Goal: Transaction & Acquisition: Book appointment/travel/reservation

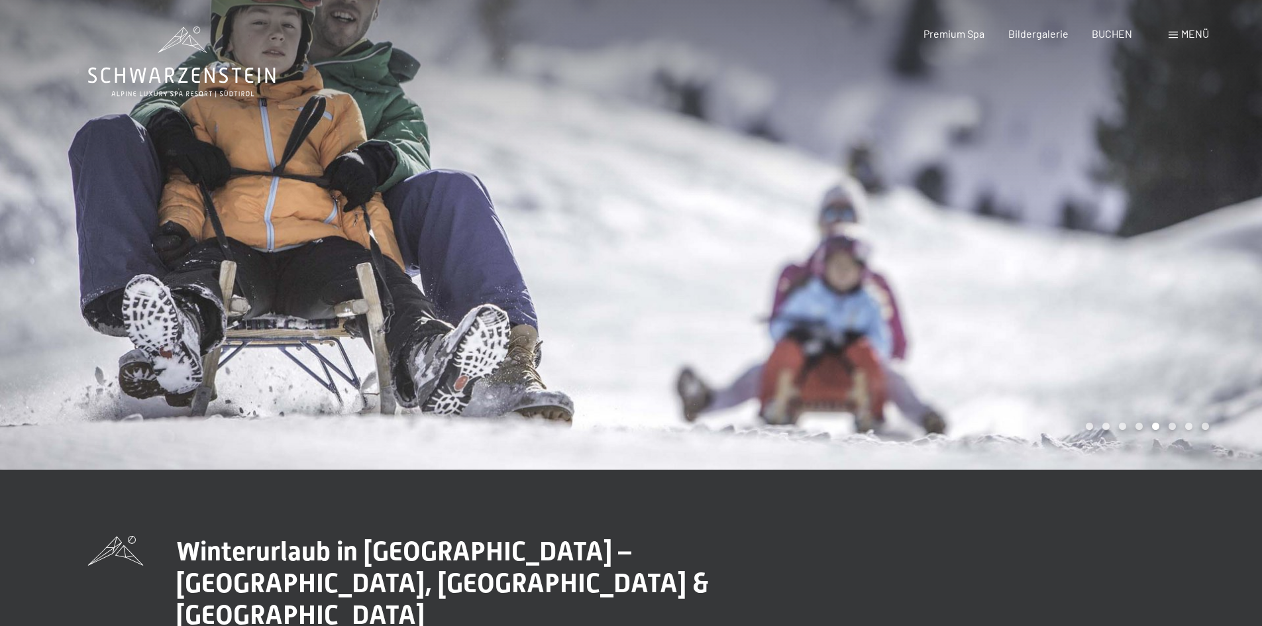
drag, startPoint x: 283, startPoint y: 391, endPoint x: 279, endPoint y: 380, distance: 12.2
click at [280, 389] on div at bounding box center [315, 235] width 631 height 470
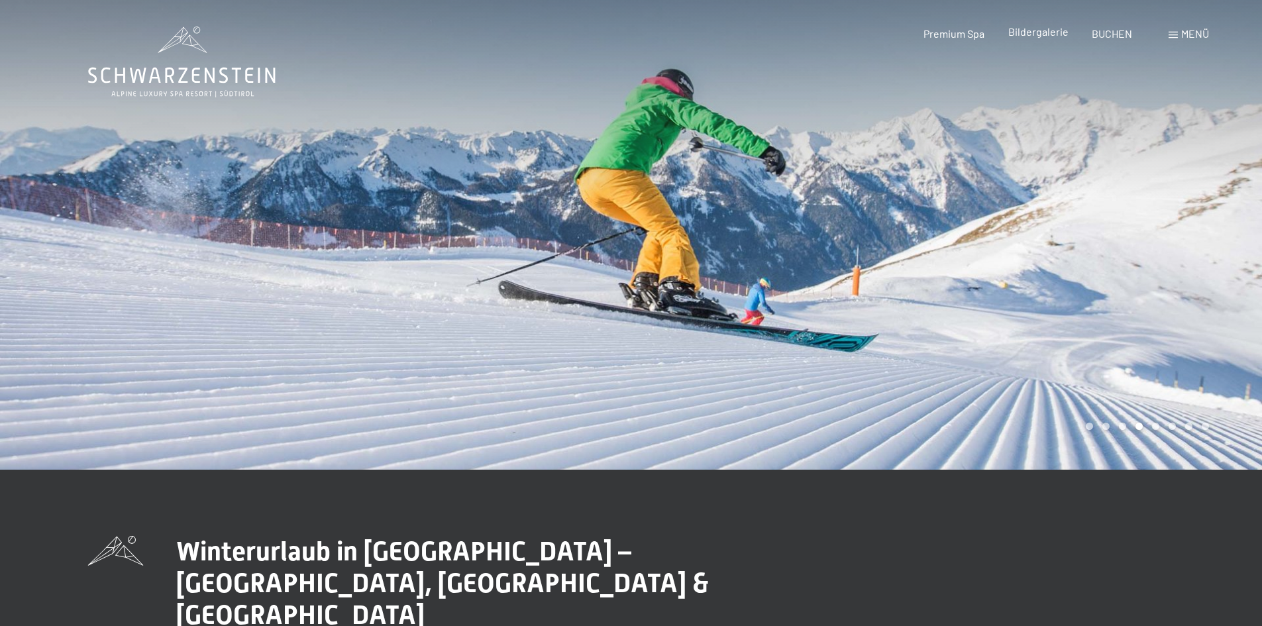
click at [1042, 31] on span "Bildergalerie" at bounding box center [1038, 31] width 60 height 13
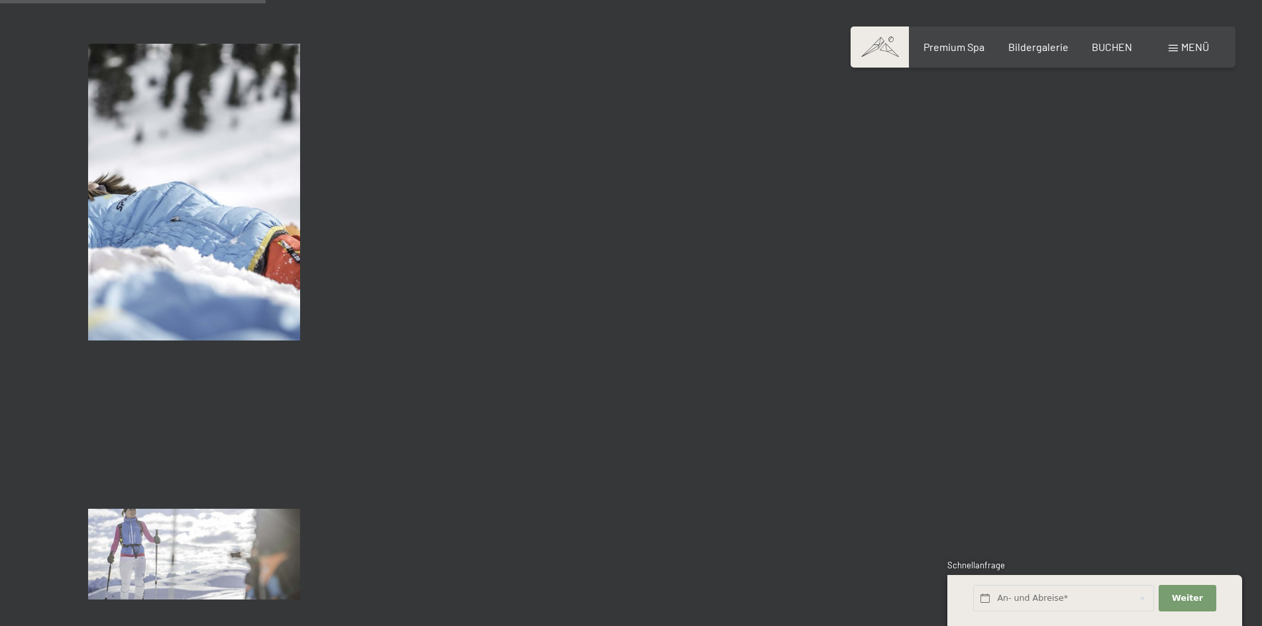
scroll to position [3510, 0]
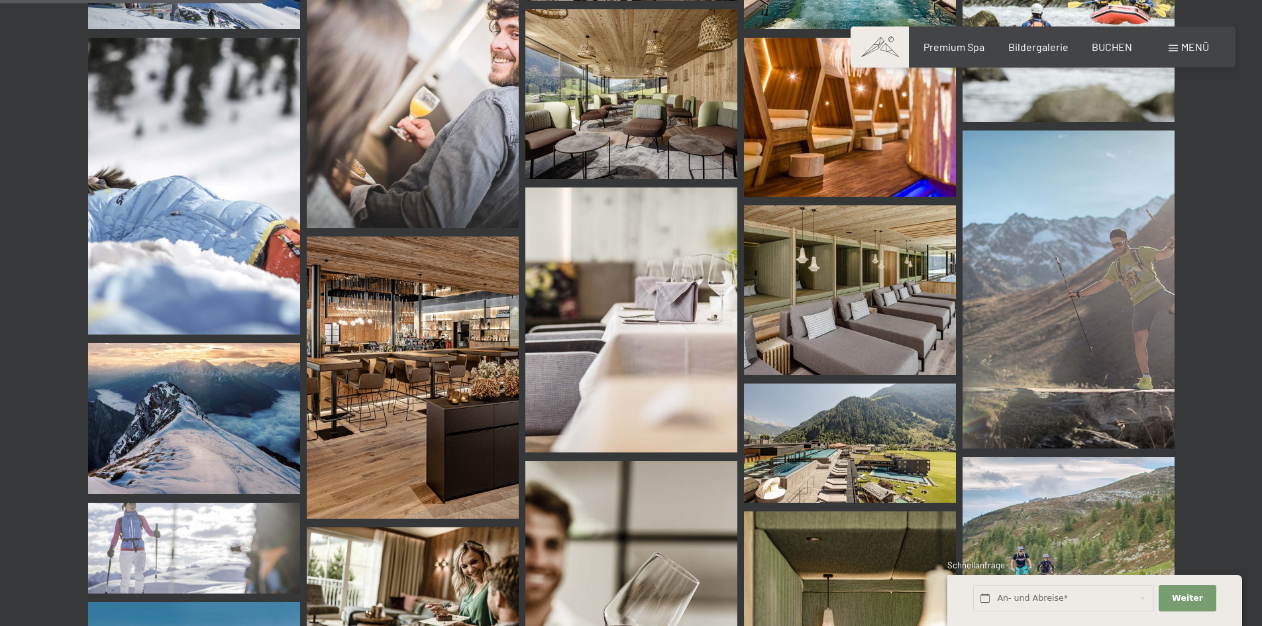
click at [891, 46] on span at bounding box center [879, 46] width 58 height 41
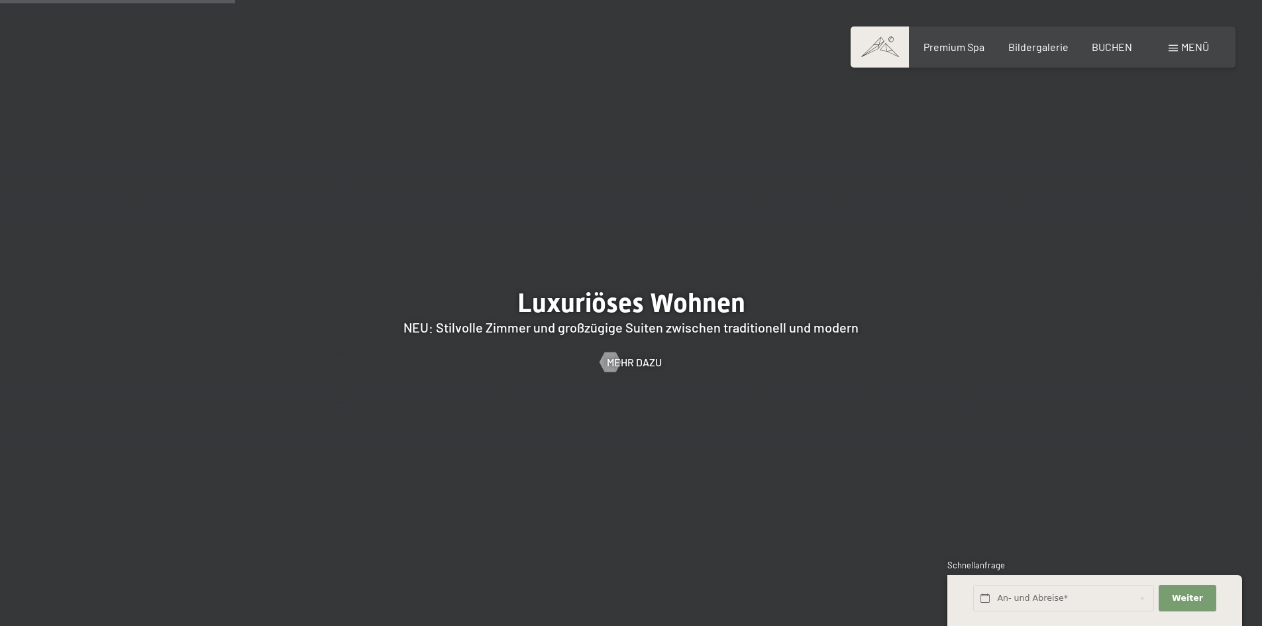
scroll to position [1457, 0]
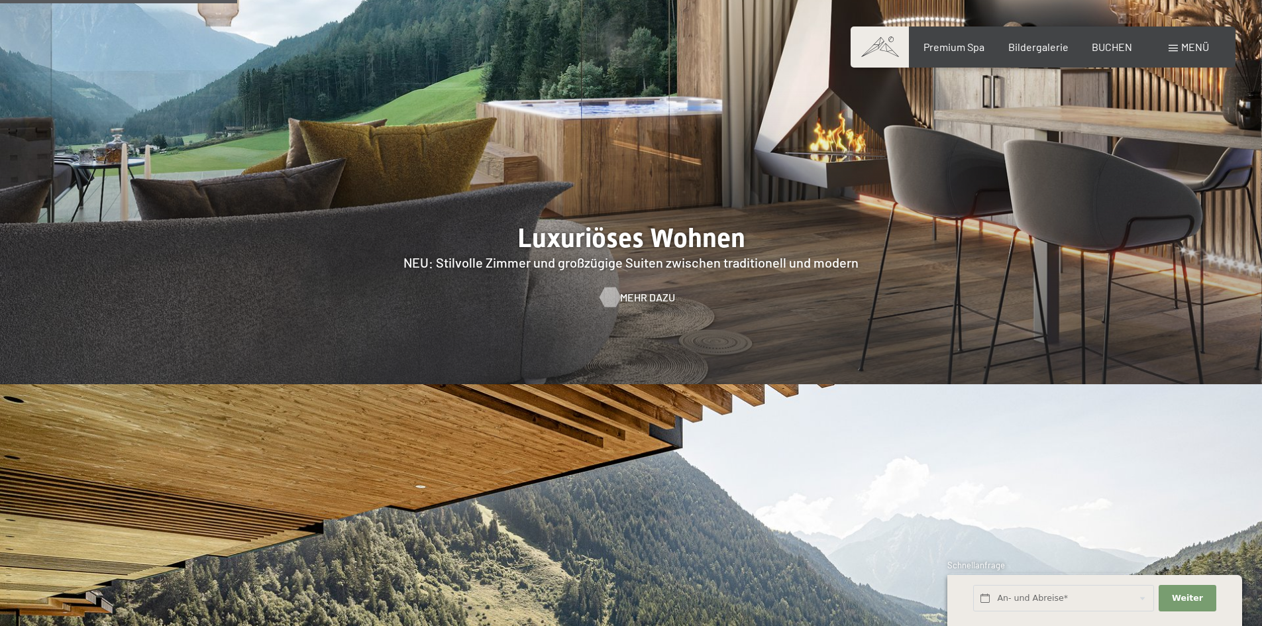
click at [654, 290] on span "Mehr dazu" at bounding box center [647, 297] width 55 height 15
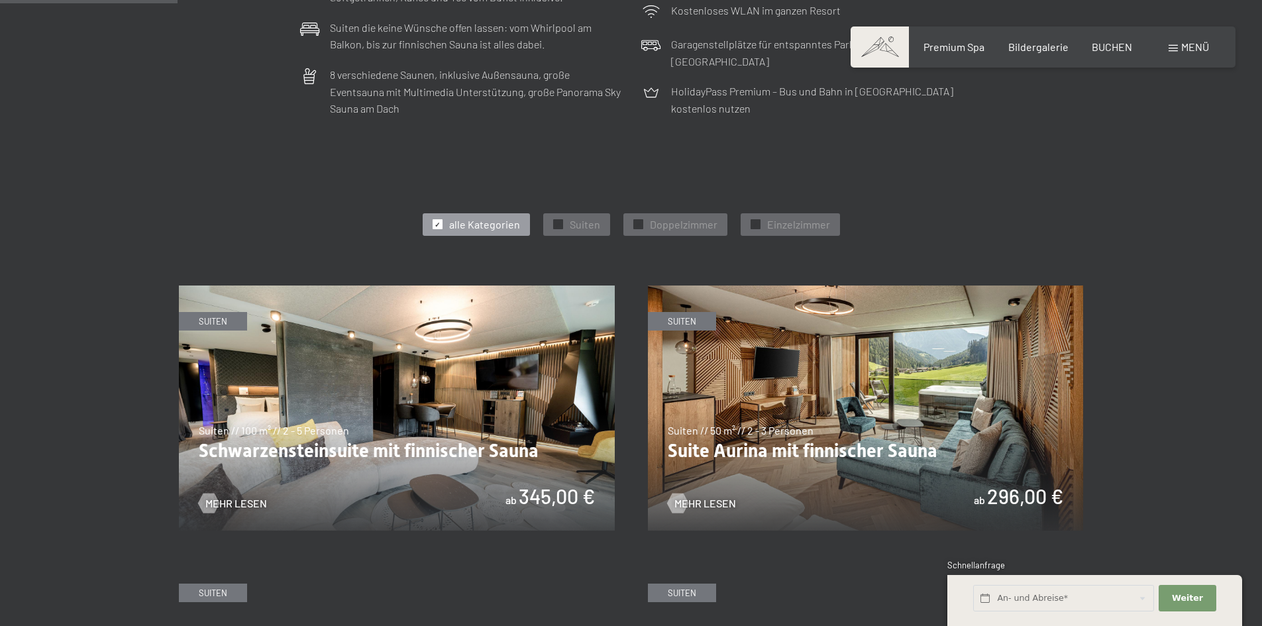
scroll to position [596, 0]
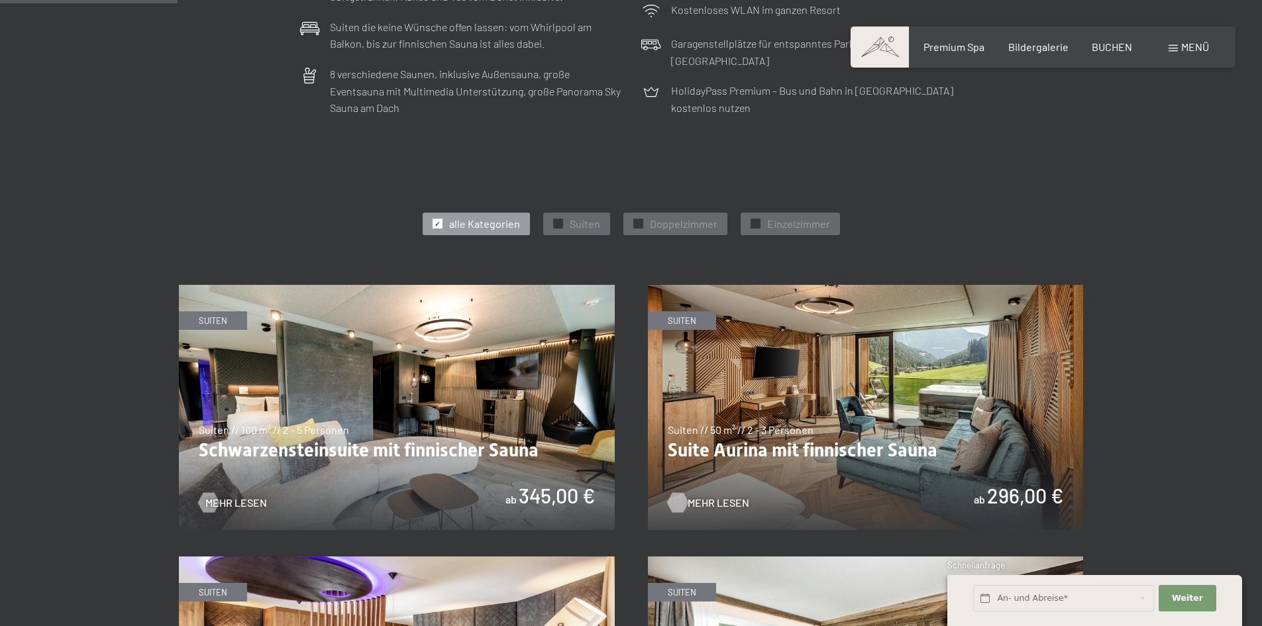
click at [693, 498] on span "Mehr Lesen" at bounding box center [718, 502] width 62 height 15
